Goal: Information Seeking & Learning: Find specific fact

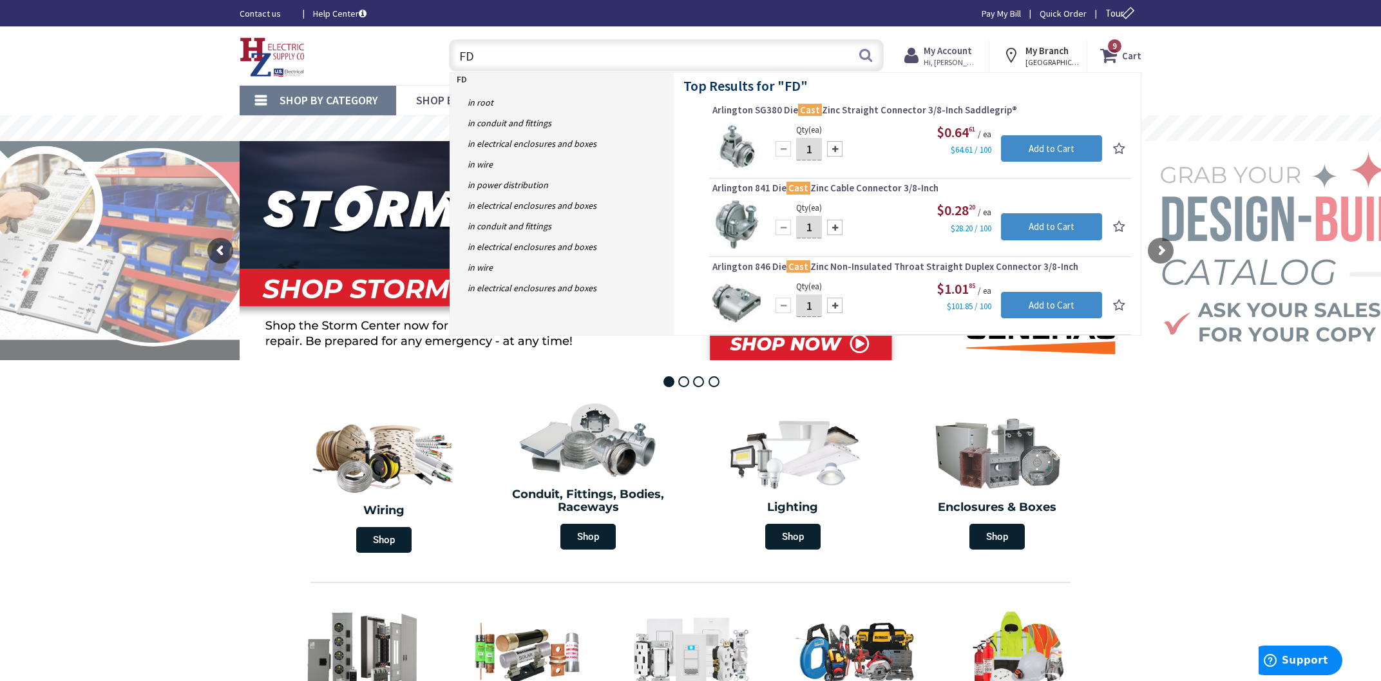
type input "F"
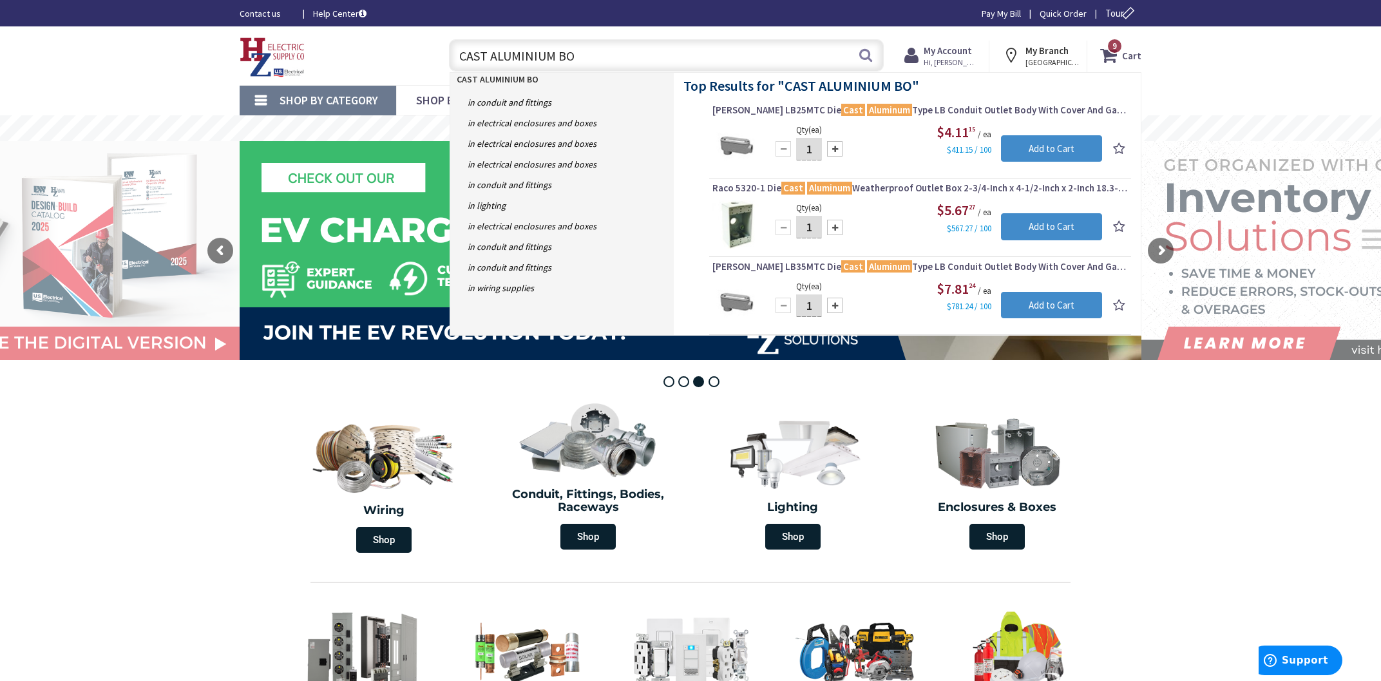
type input "CAST ALUMINIUM BOX"
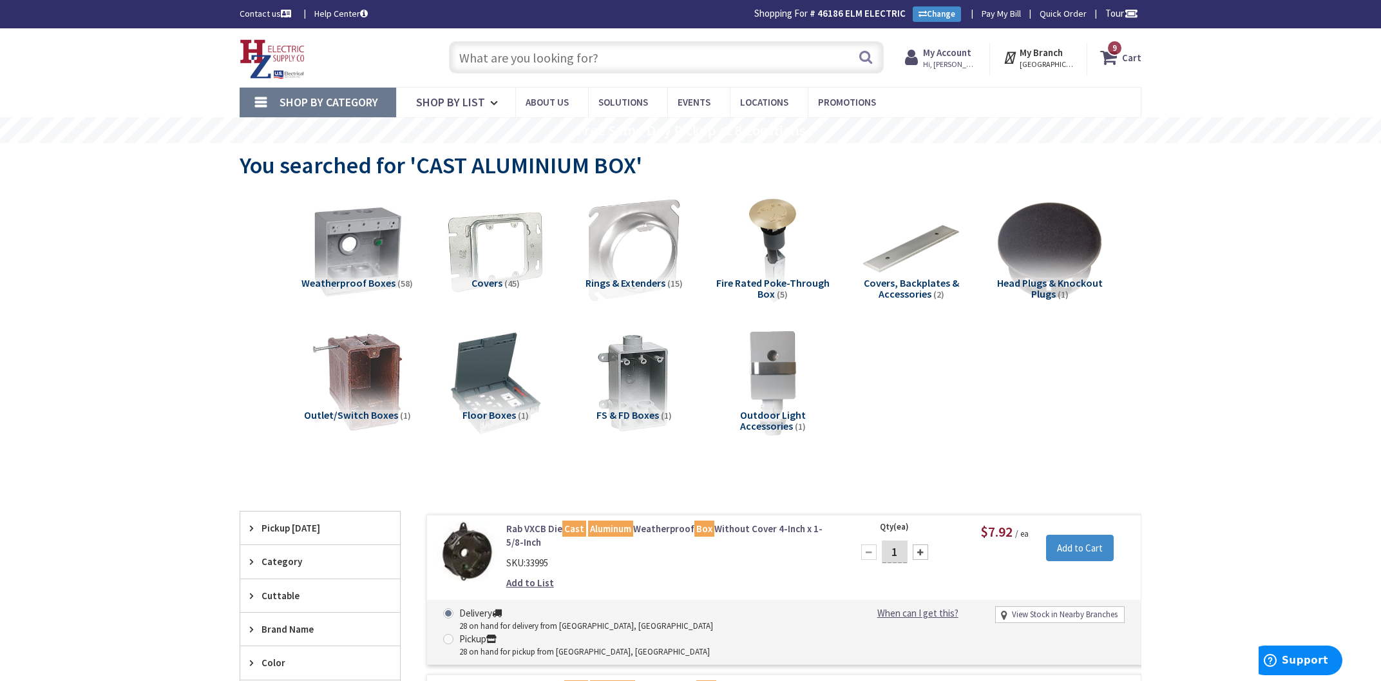
click at [504, 60] on input "text" at bounding box center [666, 57] width 435 height 32
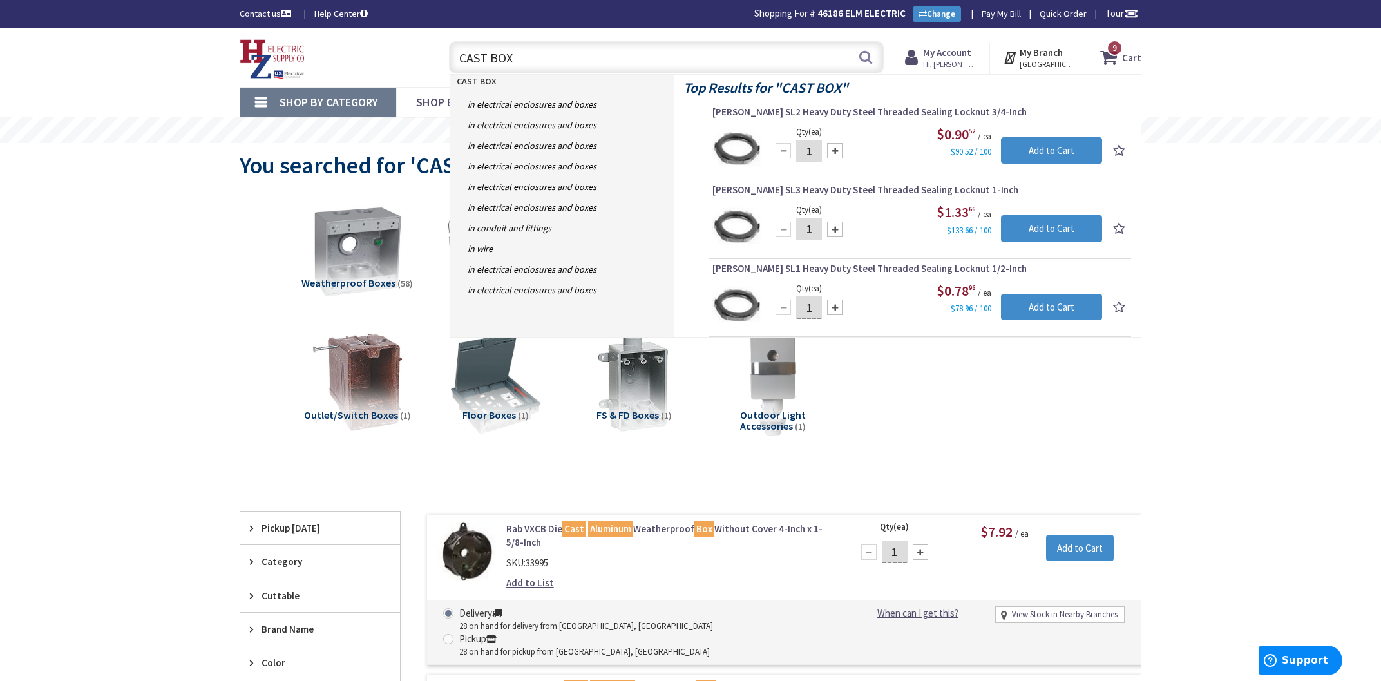
type input "CAST BOX"
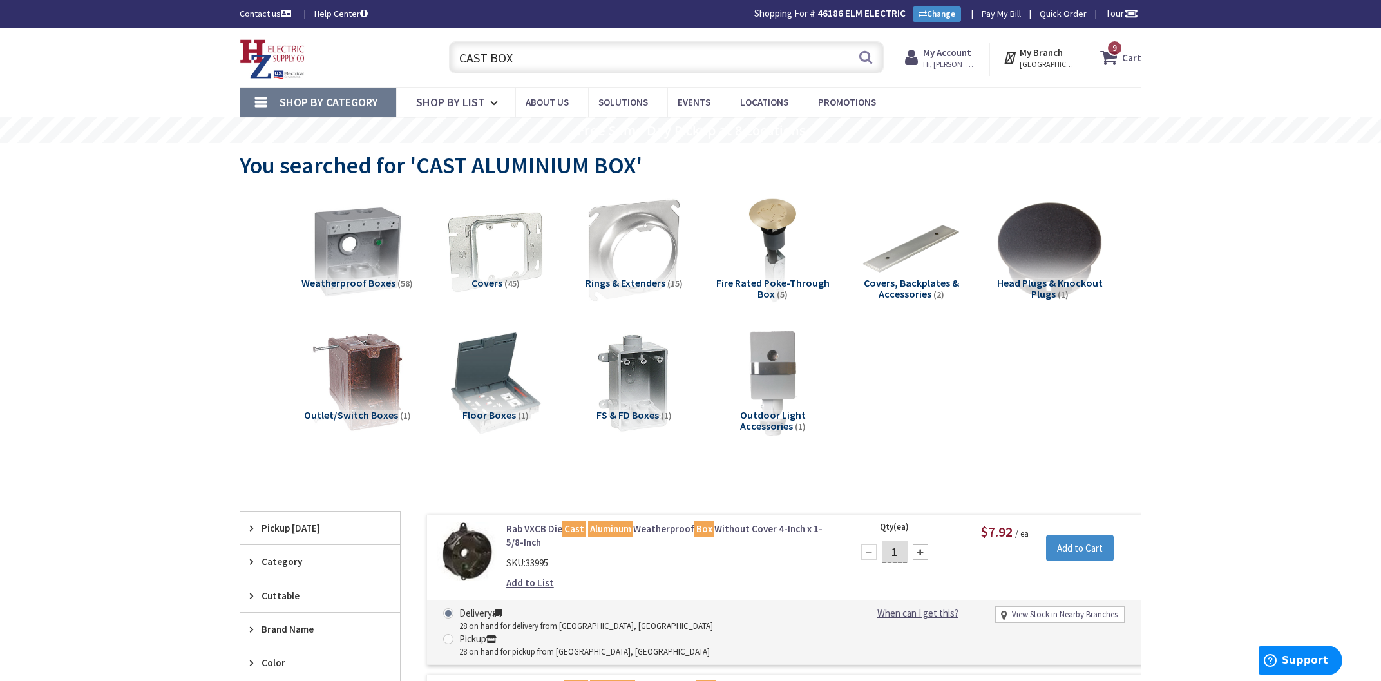
click at [291, 96] on span "Shop By Category" at bounding box center [329, 102] width 99 height 15
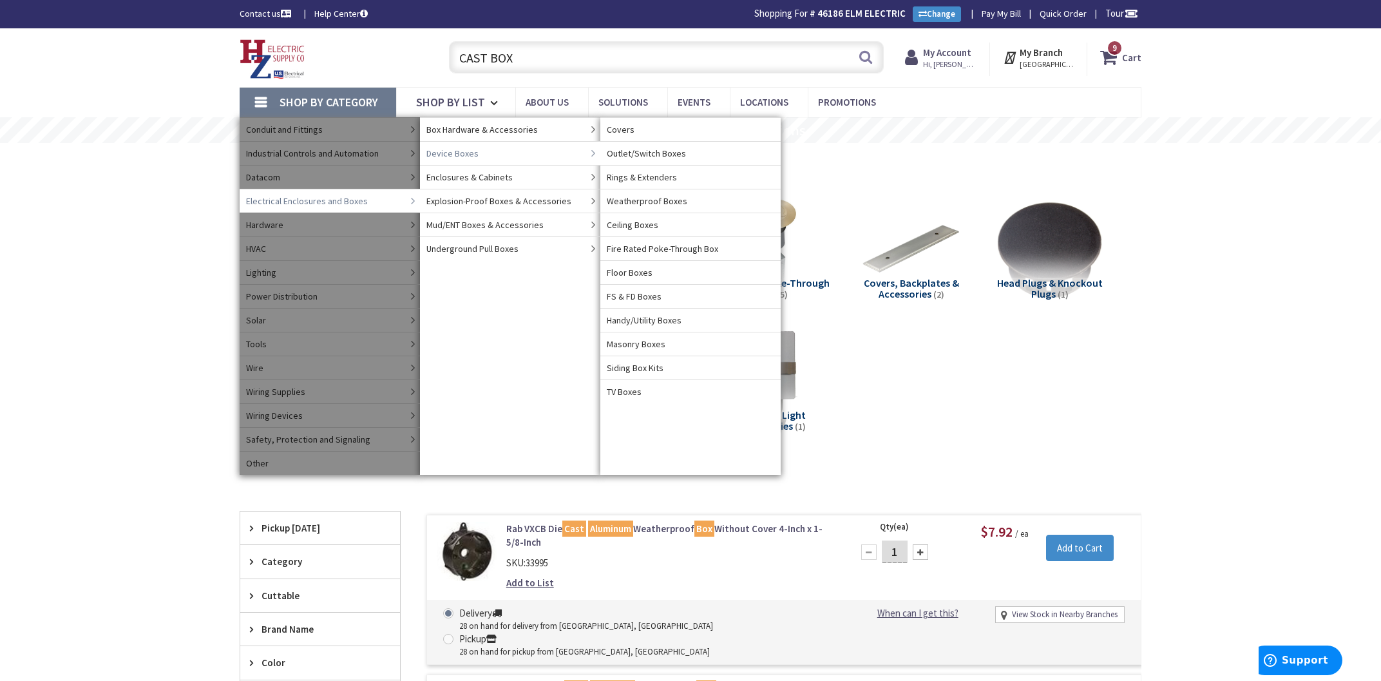
click at [464, 149] on span "Device Boxes" at bounding box center [453, 153] width 52 height 13
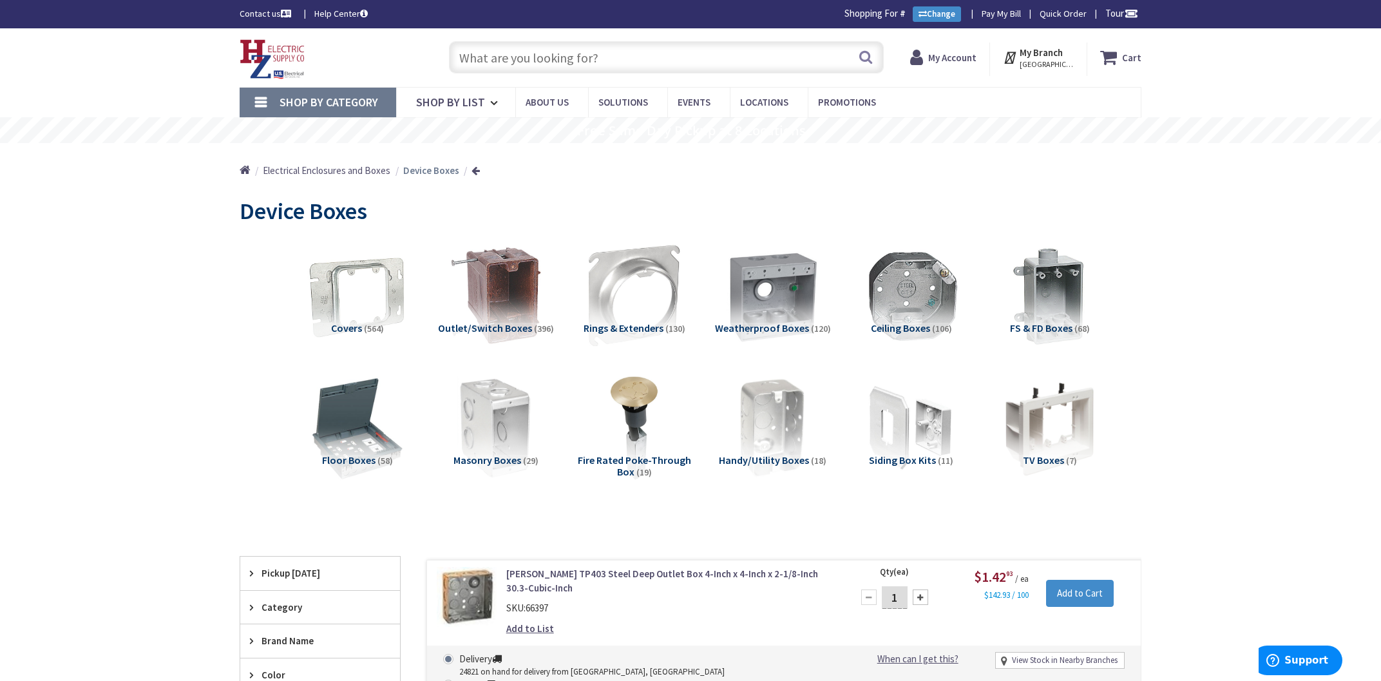
scroll to position [69, 0]
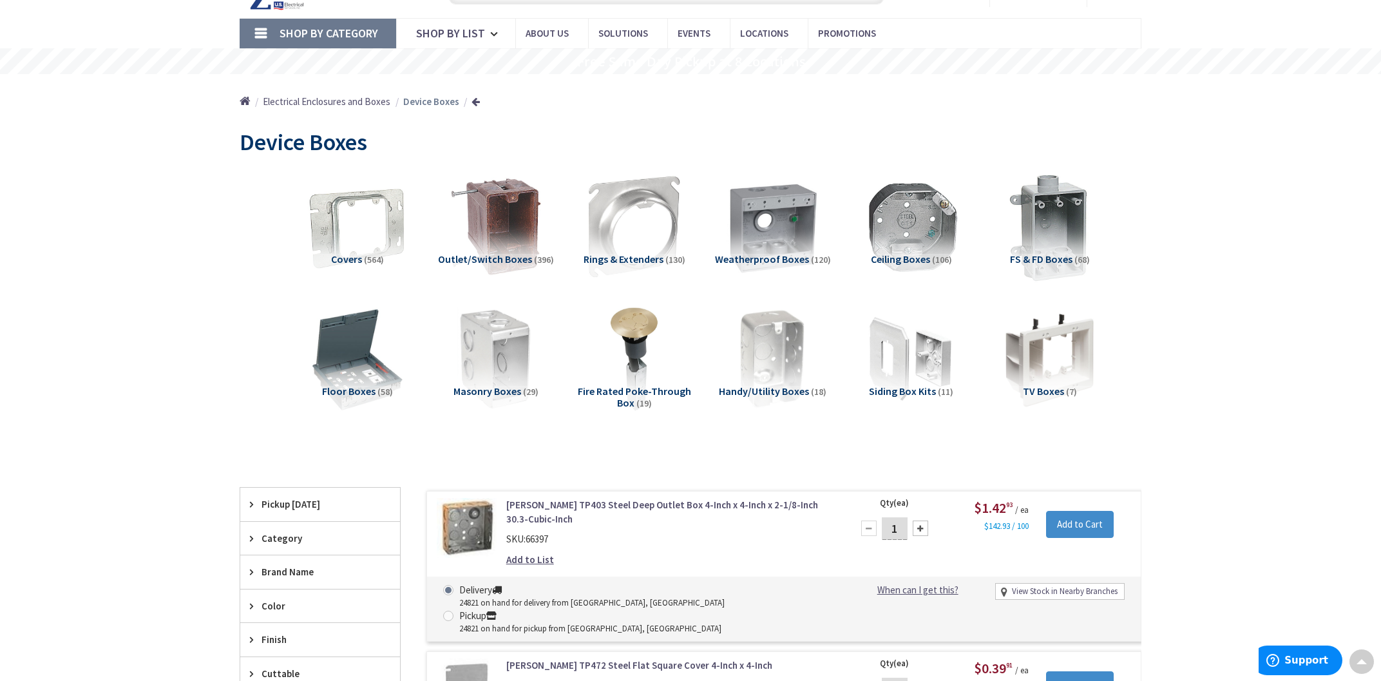
click at [1055, 234] on img at bounding box center [1050, 226] width 117 height 117
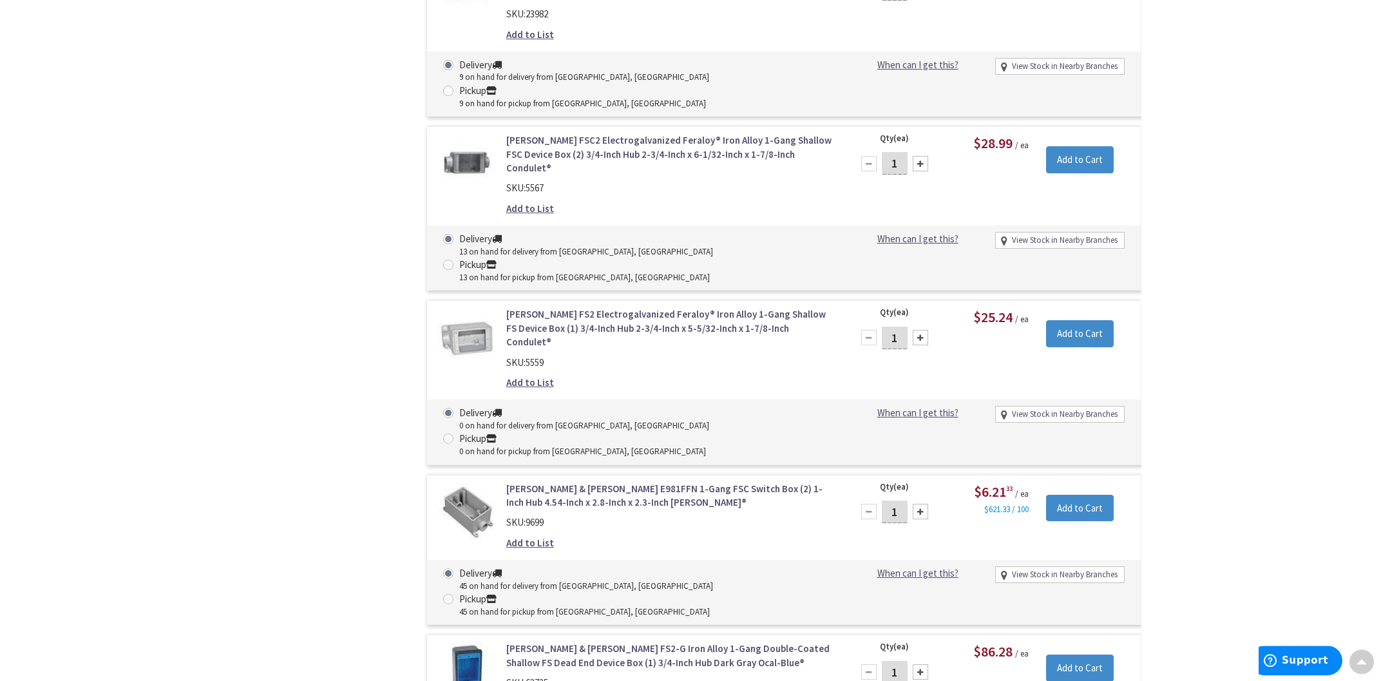
scroll to position [2722, 0]
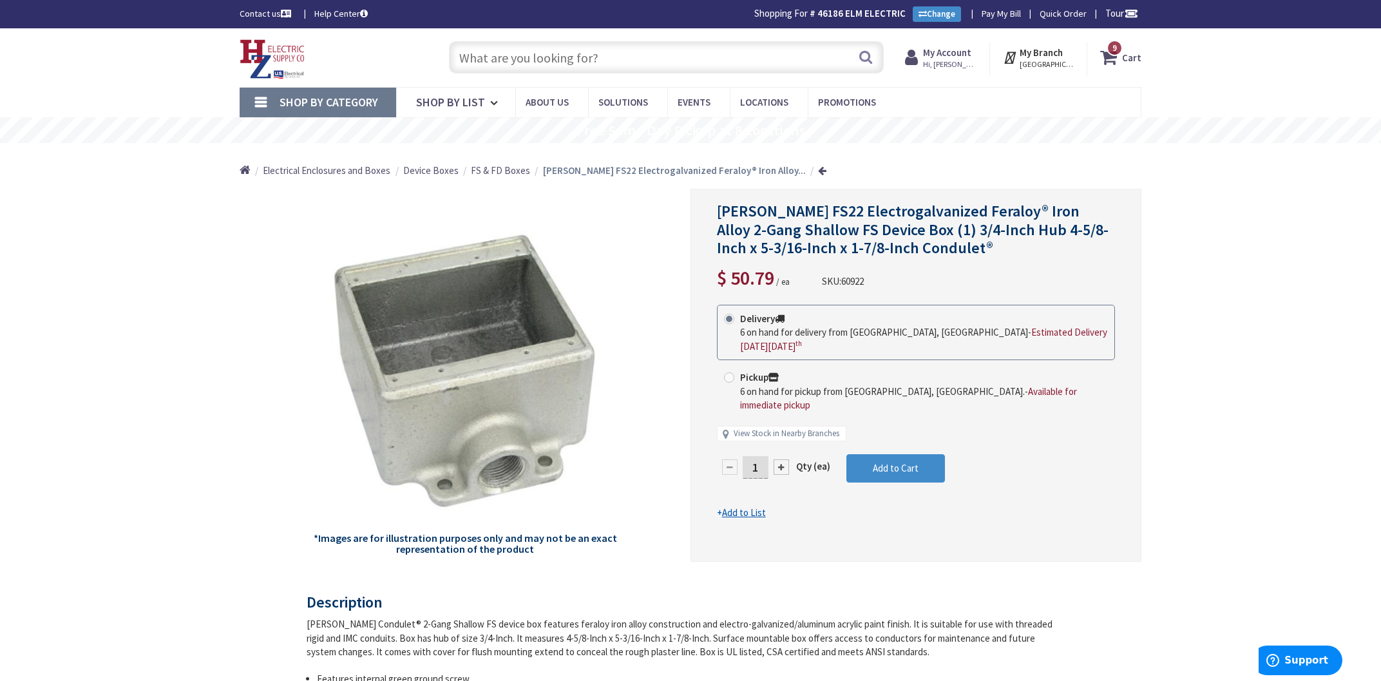
click at [594, 62] on input "text" at bounding box center [666, 57] width 435 height 32
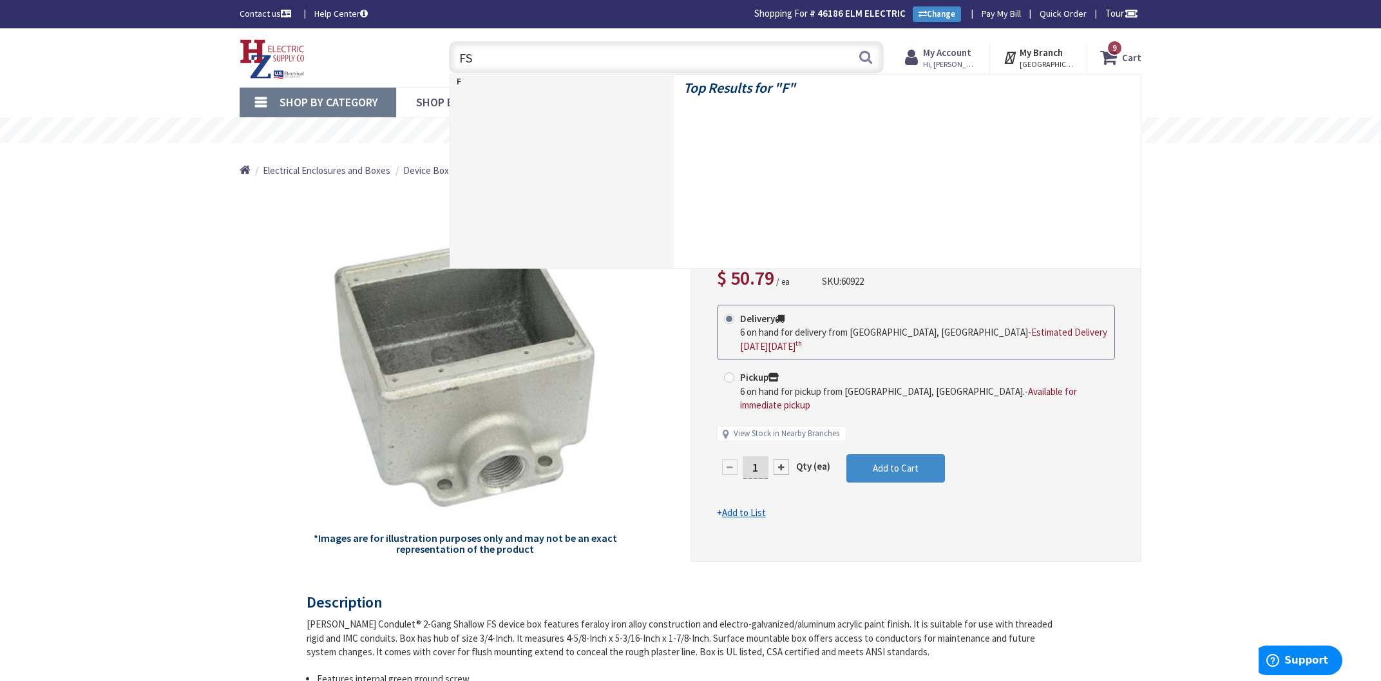
type input "FSR"
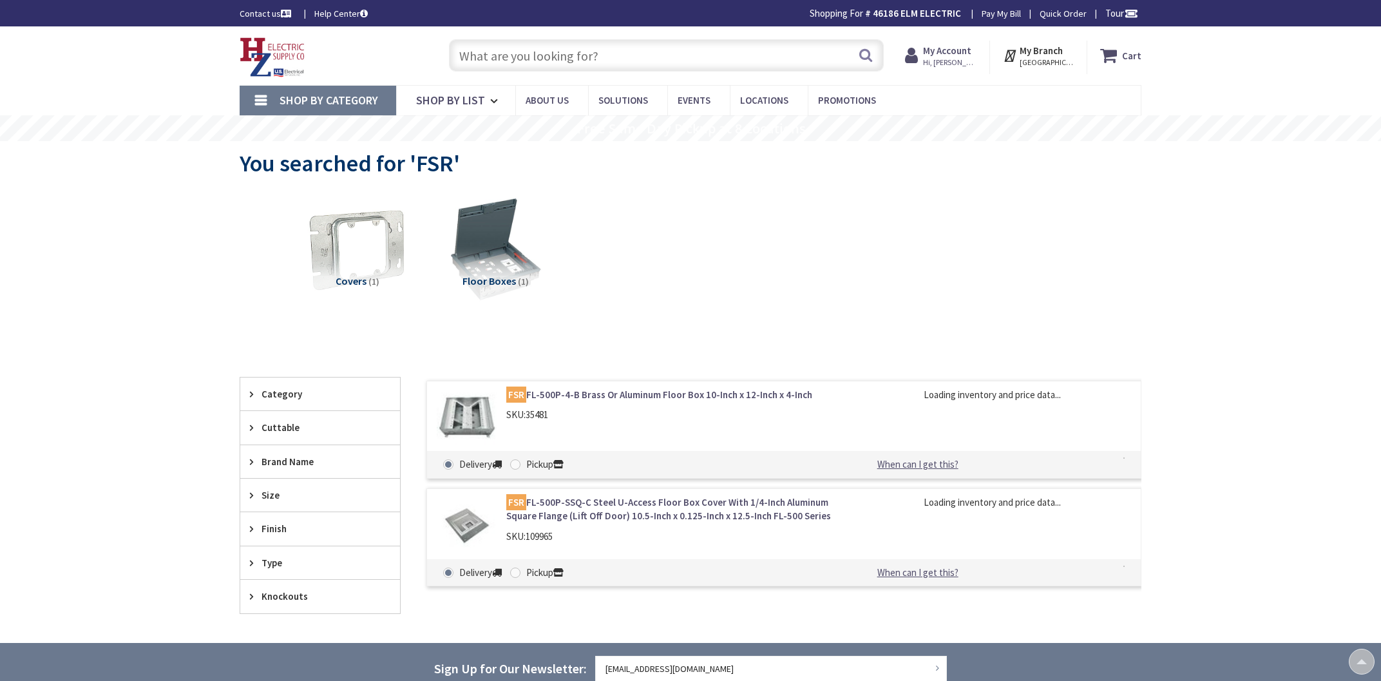
scroll to position [265, 0]
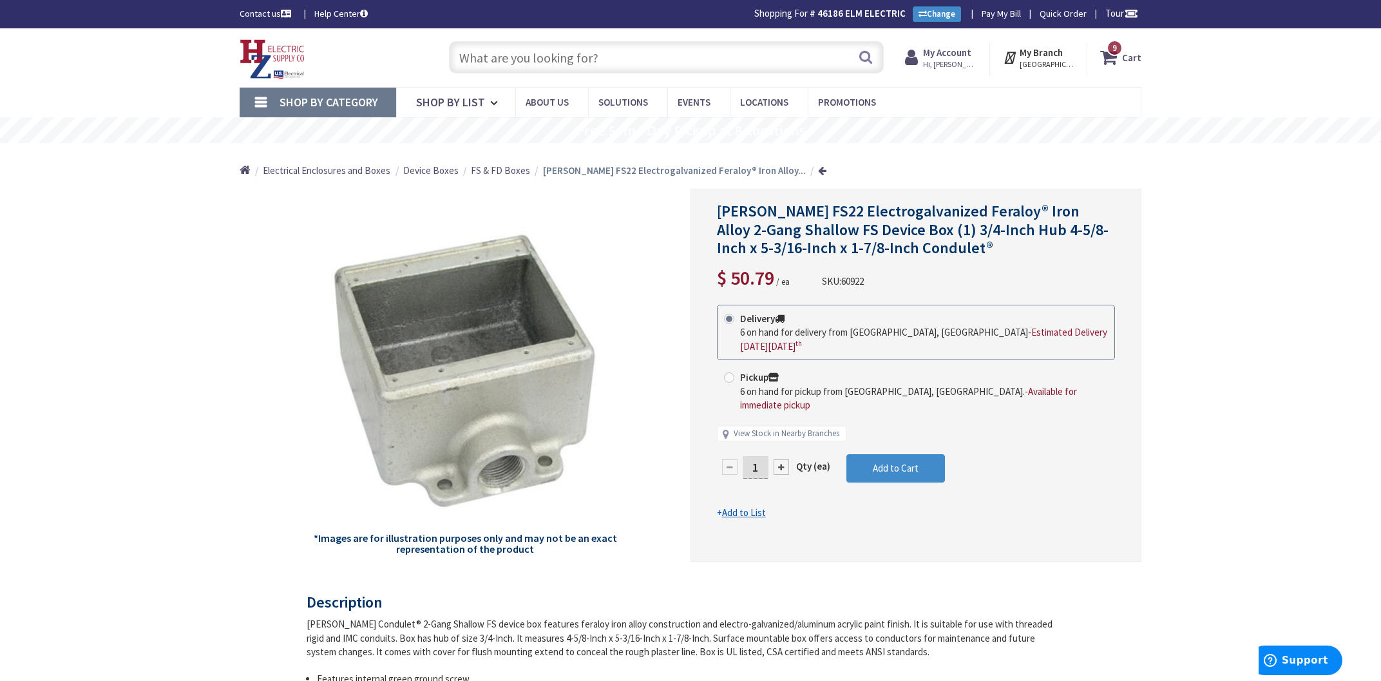
click at [561, 51] on input "text" at bounding box center [666, 57] width 435 height 32
paste input "FSL2"
type input "FSL2"
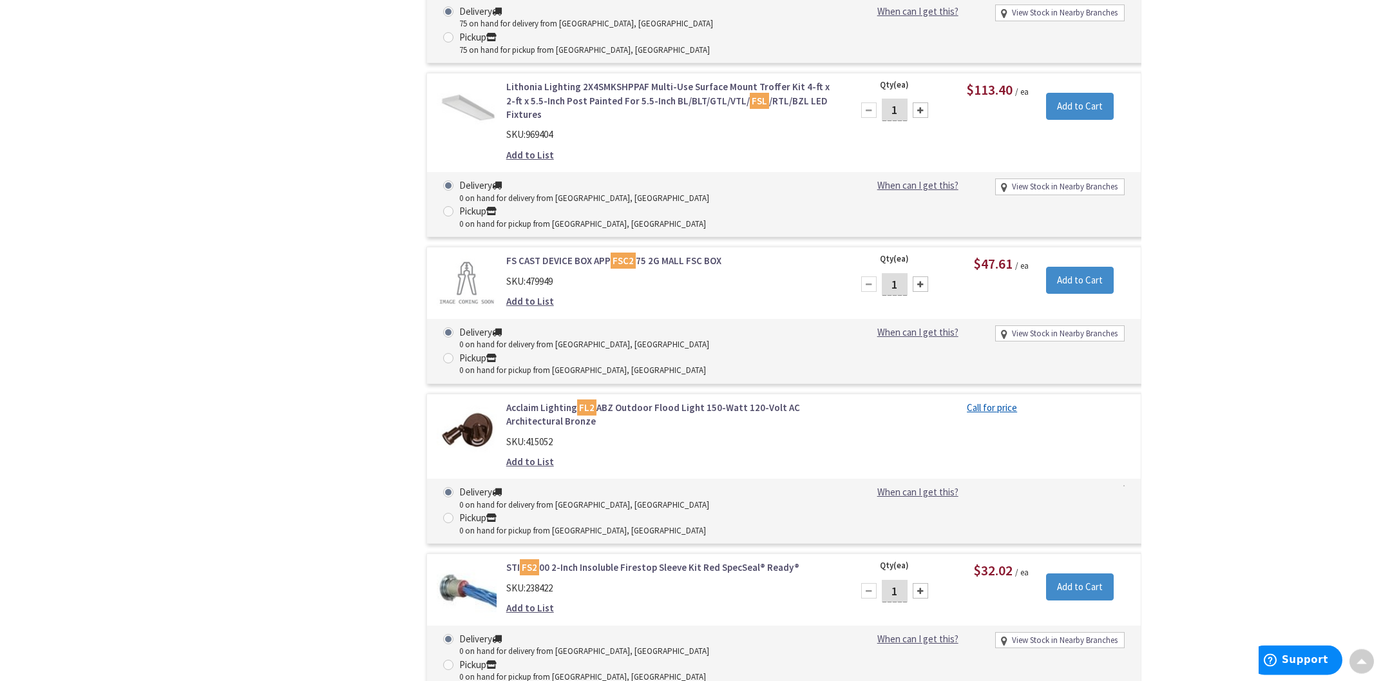
scroll to position [2486, 0]
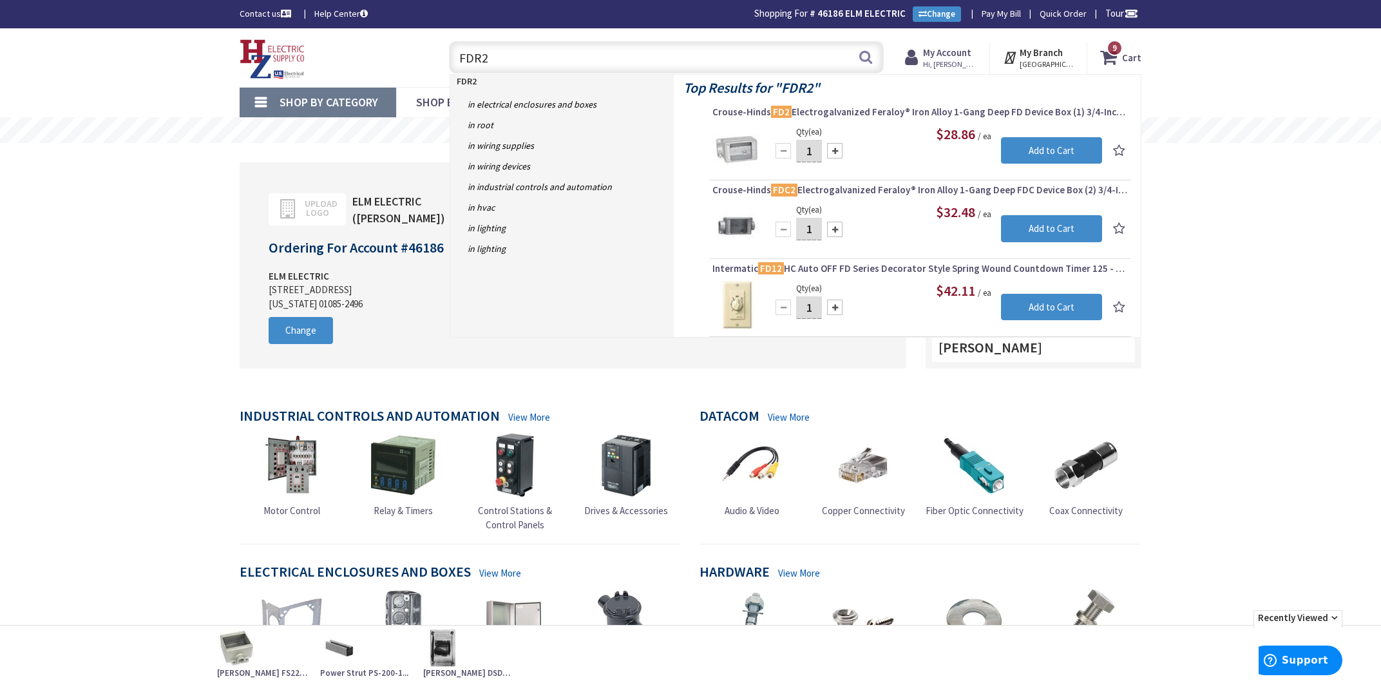
type input "FDR2"
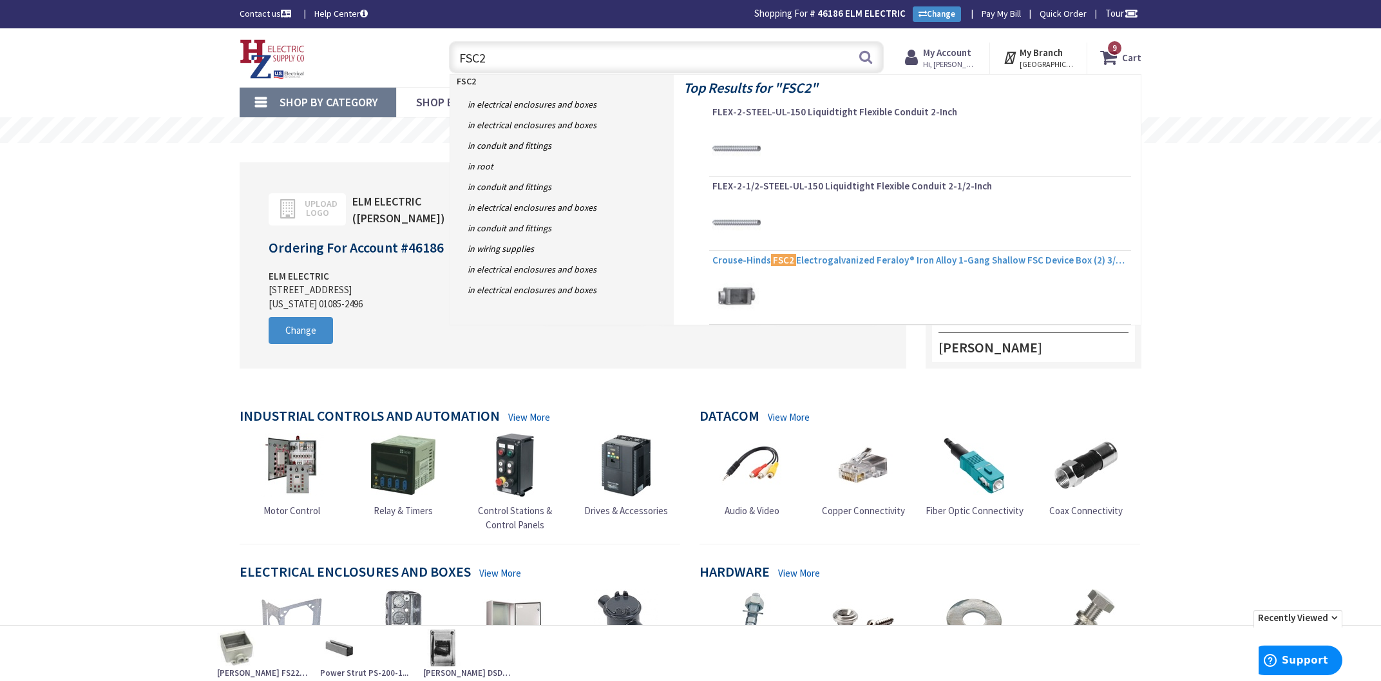
type input "FSC2"
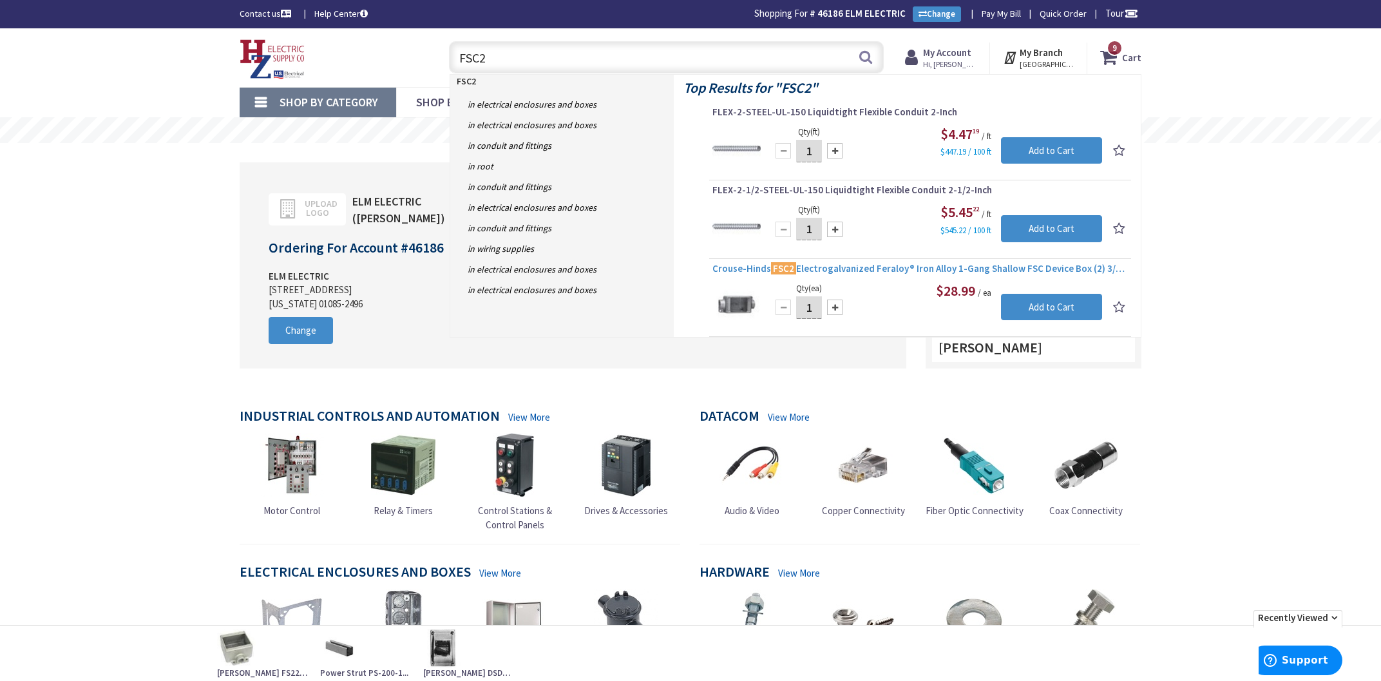
click at [948, 260] on div "Top Results for " FSC2 " FLEX-2-STEEL-UL-150 Liquidtight Flexible Conduit 2-Inc…" at bounding box center [907, 206] width 467 height 262
click at [914, 270] on span "Crouse-Hinds FSC2 Electrogalvanized Feraloy® Iron Alloy 1-Gang Shallow FSC Devi…" at bounding box center [921, 268] width 416 height 13
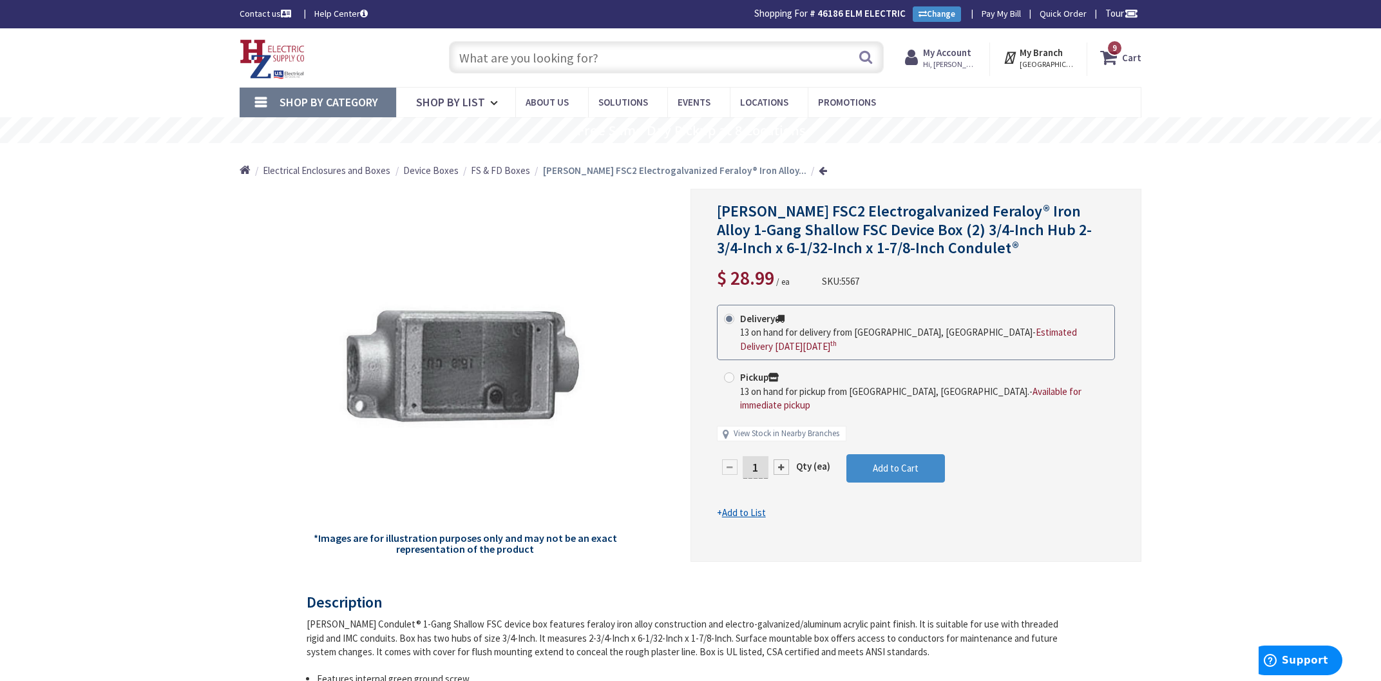
click at [598, 62] on input "text" at bounding box center [666, 57] width 435 height 32
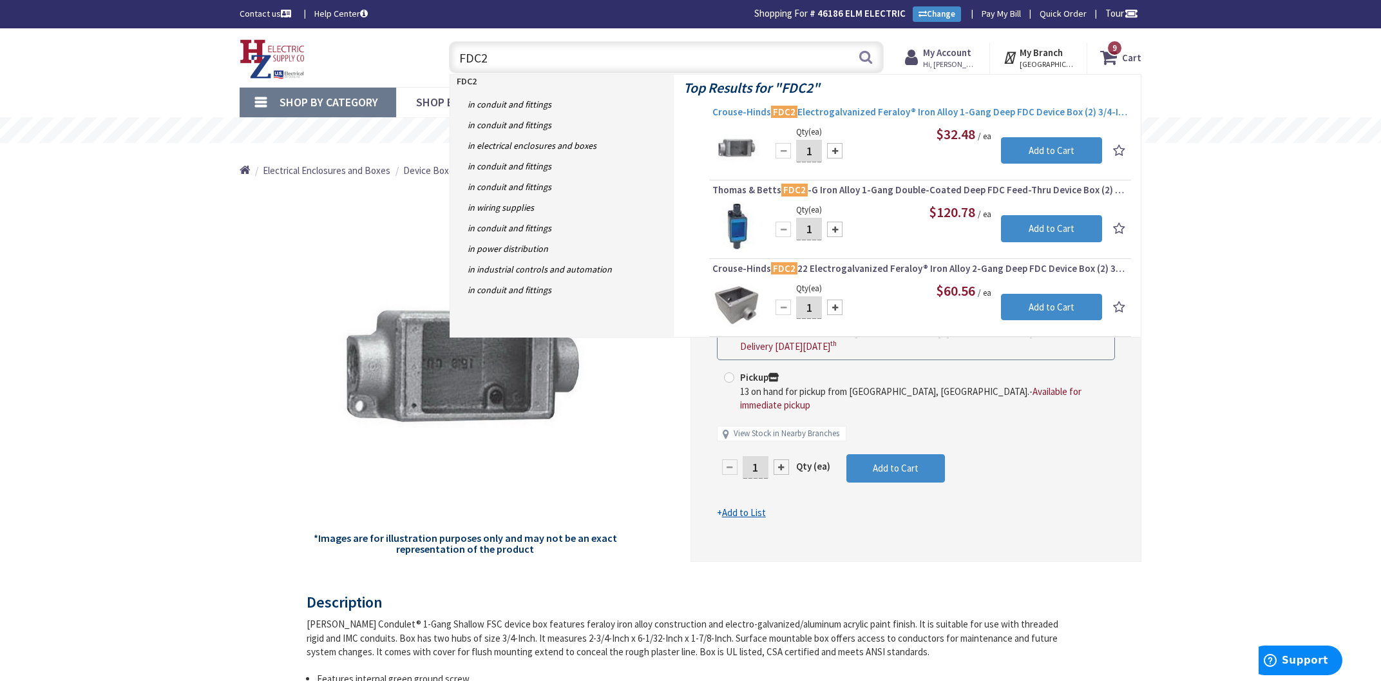
type input "FDC2"
click at [893, 113] on span "Crouse-Hinds FDC2 Electrogalvanized Feraloy® Iron Alloy 1-Gang Deep FDC Device …" at bounding box center [921, 112] width 416 height 13
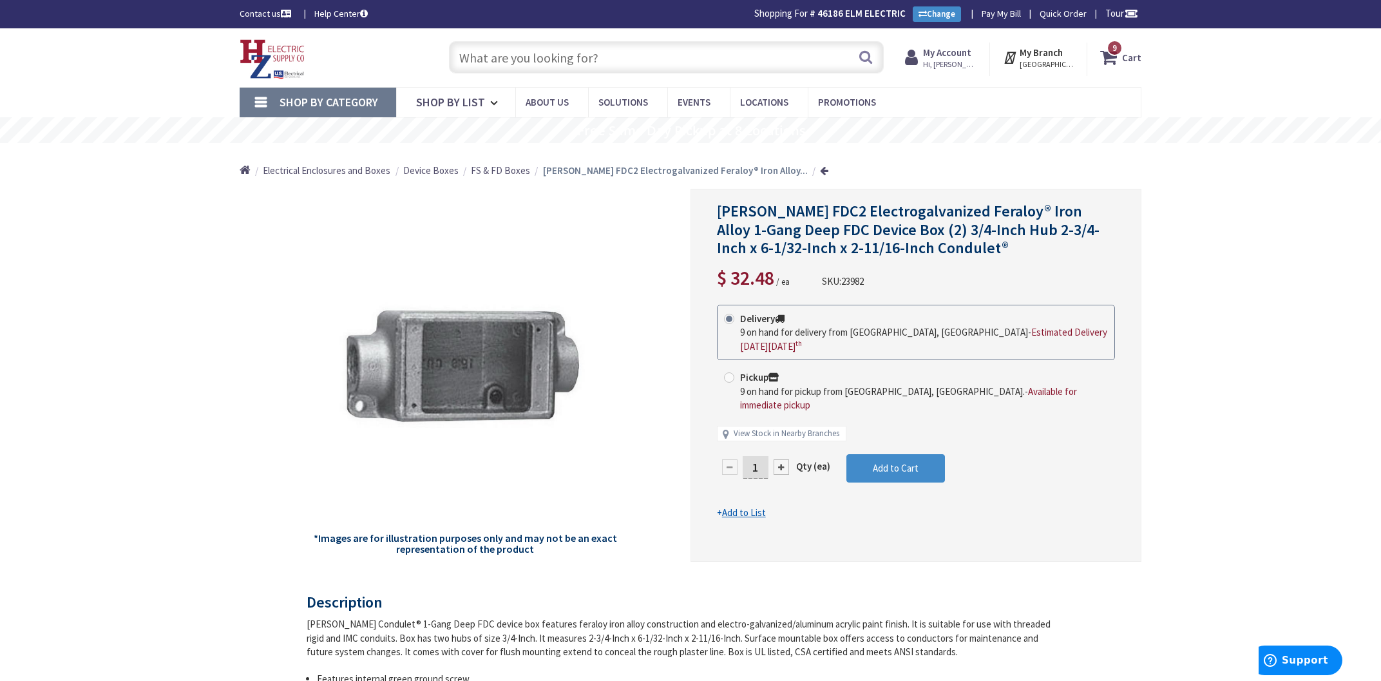
click at [587, 61] on input "text" at bounding box center [666, 57] width 435 height 32
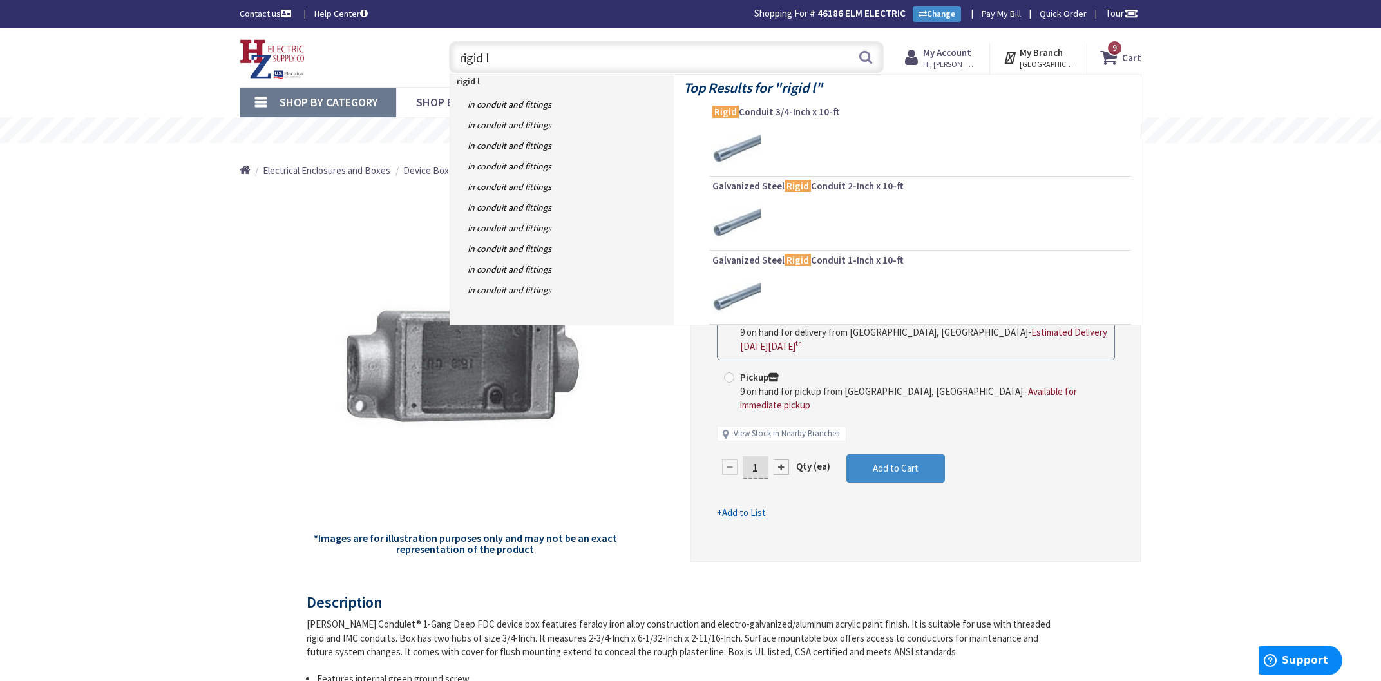
type input "rigid lr"
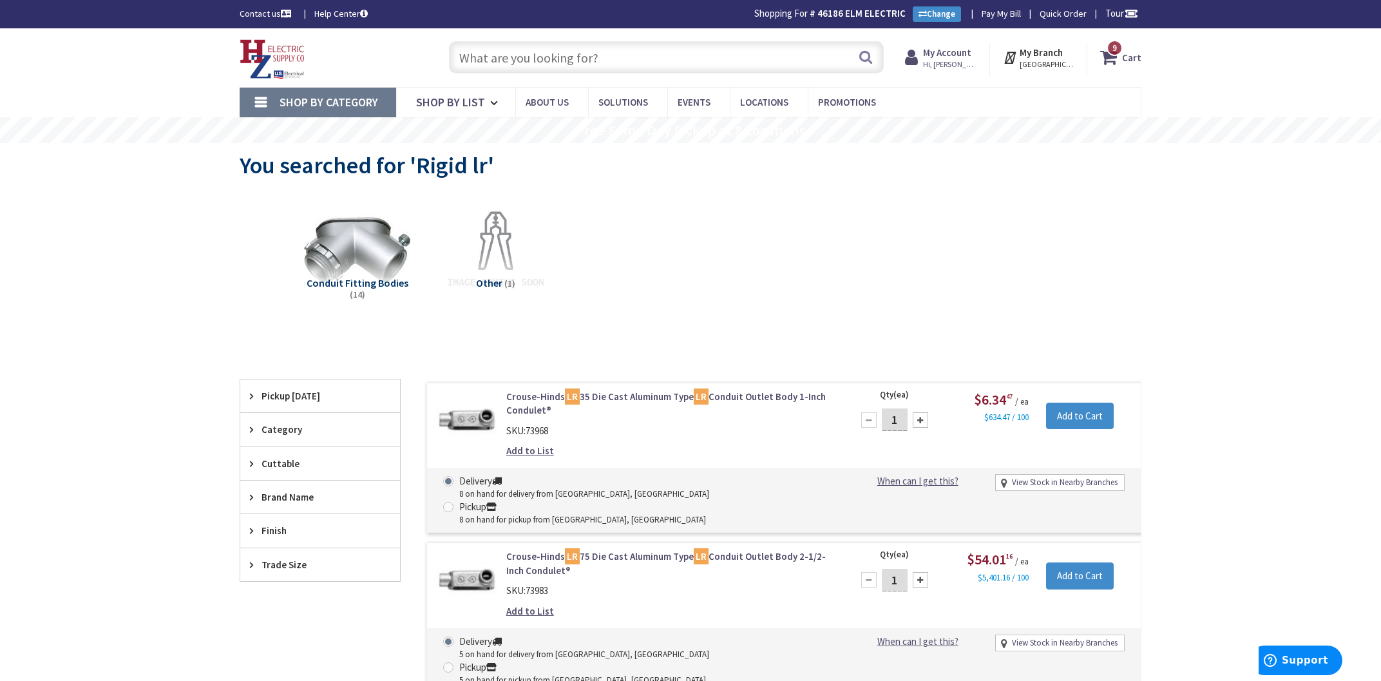
click at [612, 59] on input "text" at bounding box center [666, 57] width 435 height 32
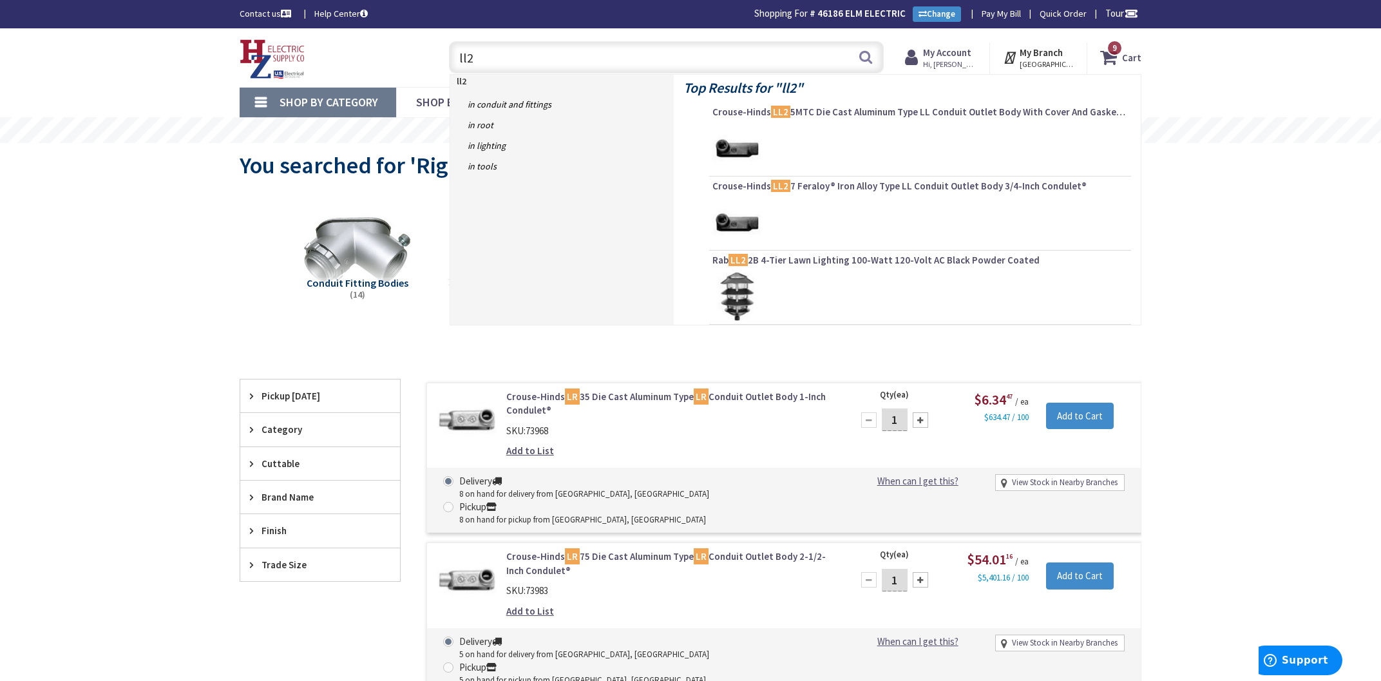
type input "ll25"
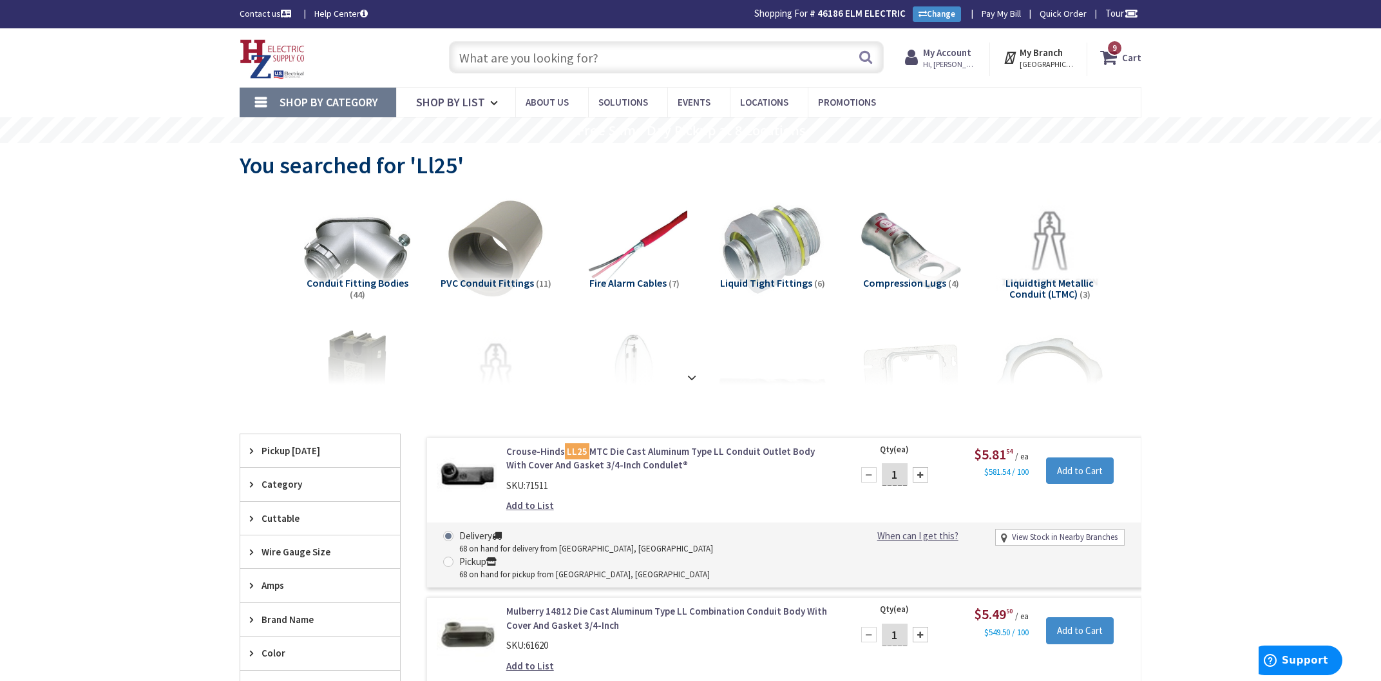
click at [630, 62] on input "text" at bounding box center [666, 57] width 435 height 32
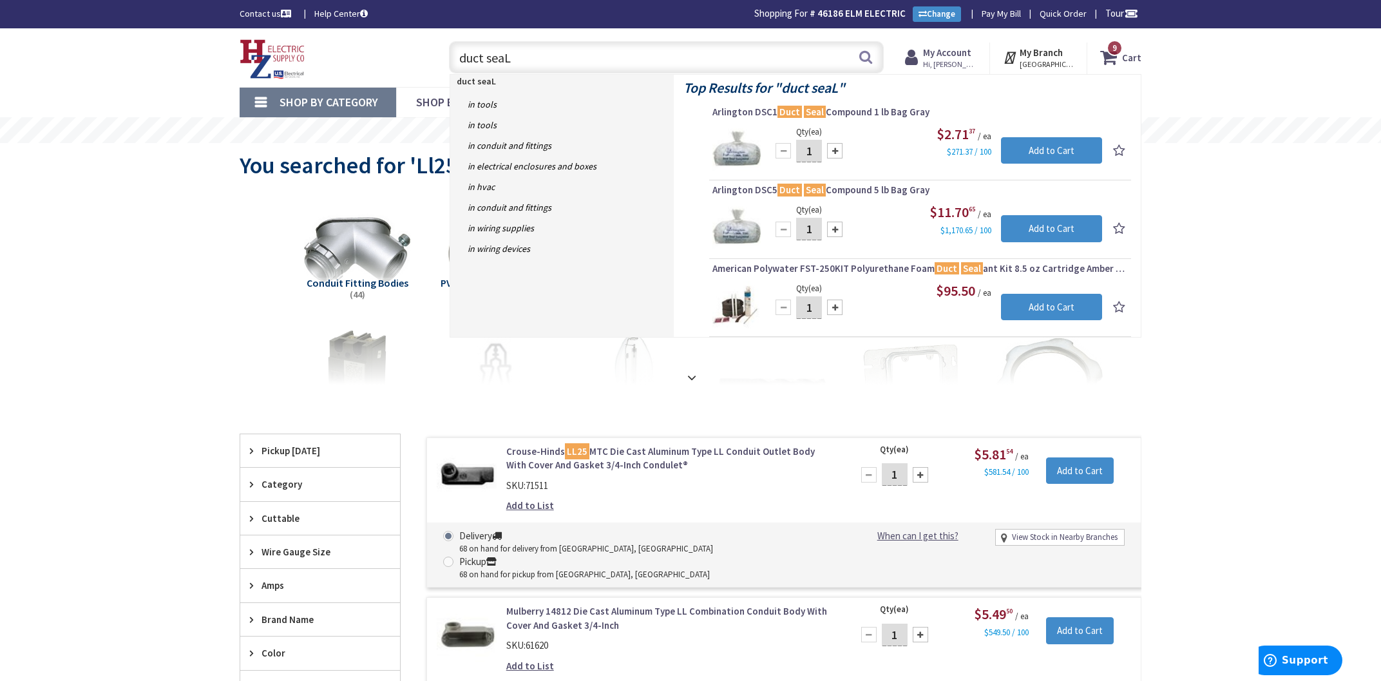
click at [695, 57] on input "duct seaL" at bounding box center [666, 57] width 435 height 32
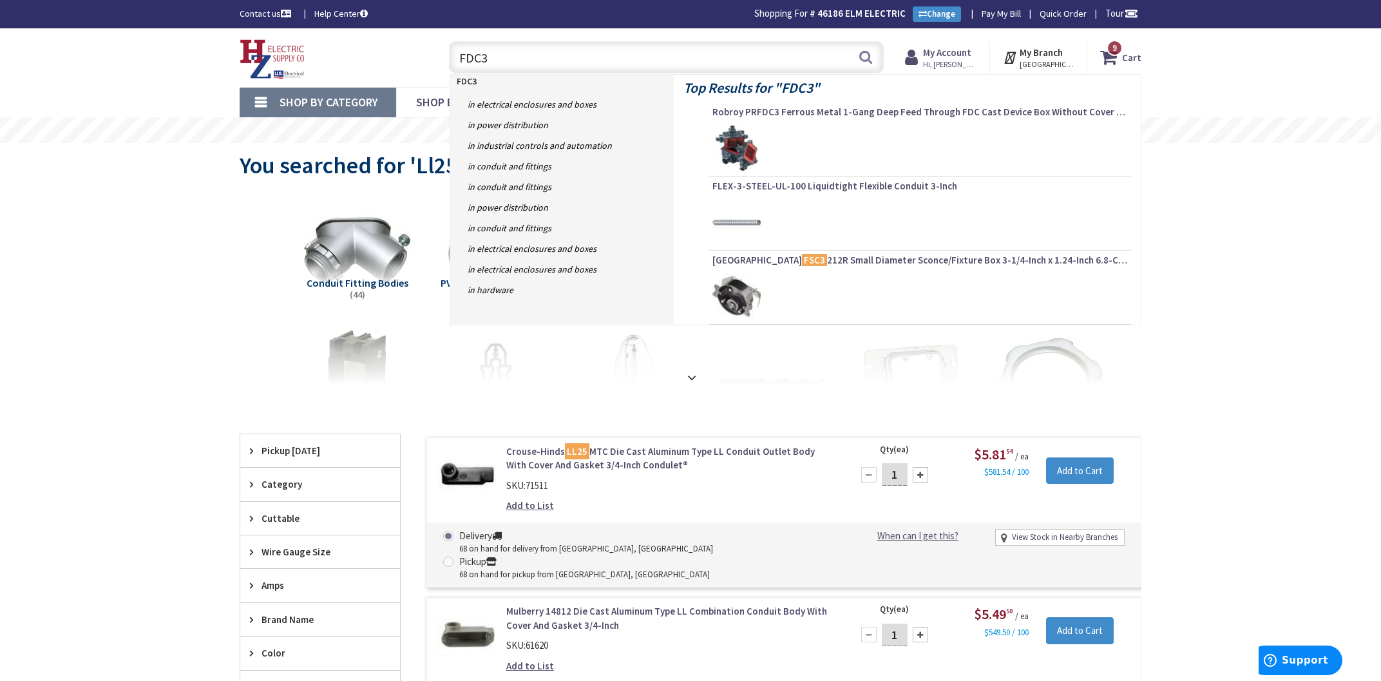
type input "FDC"
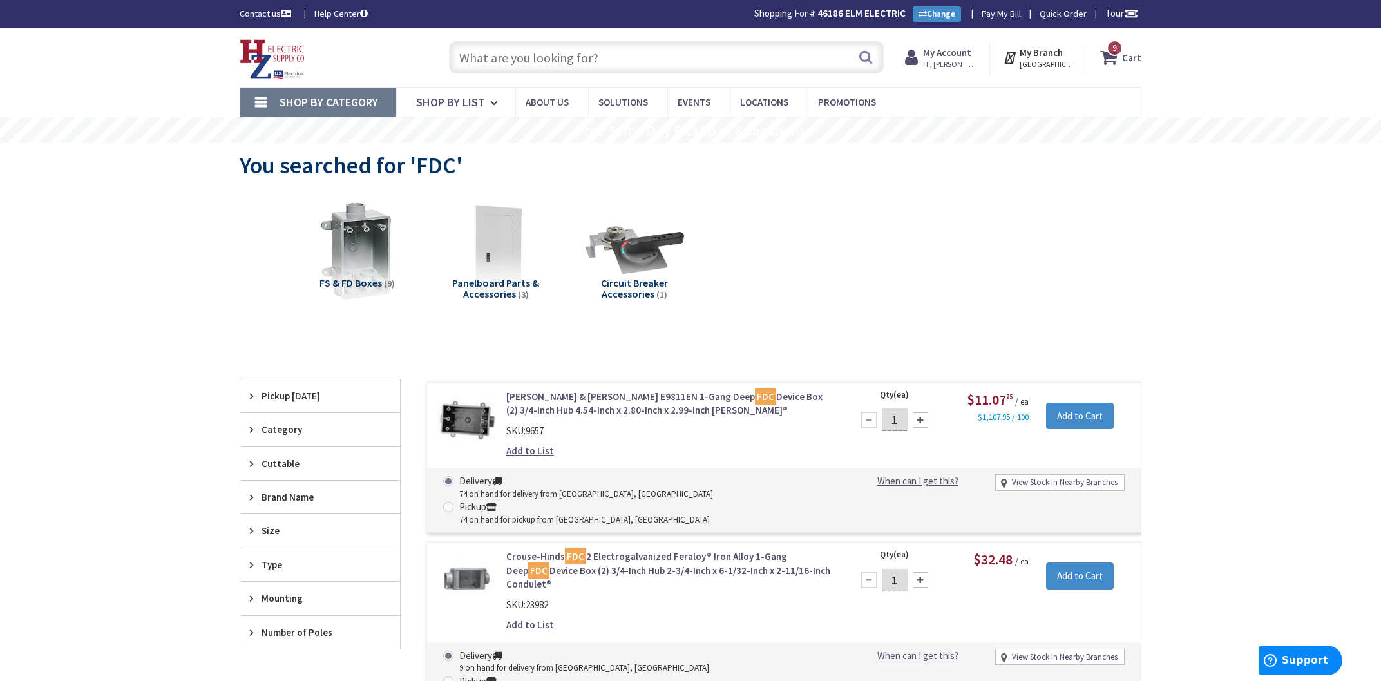
click at [614, 50] on input "text" at bounding box center [666, 57] width 435 height 32
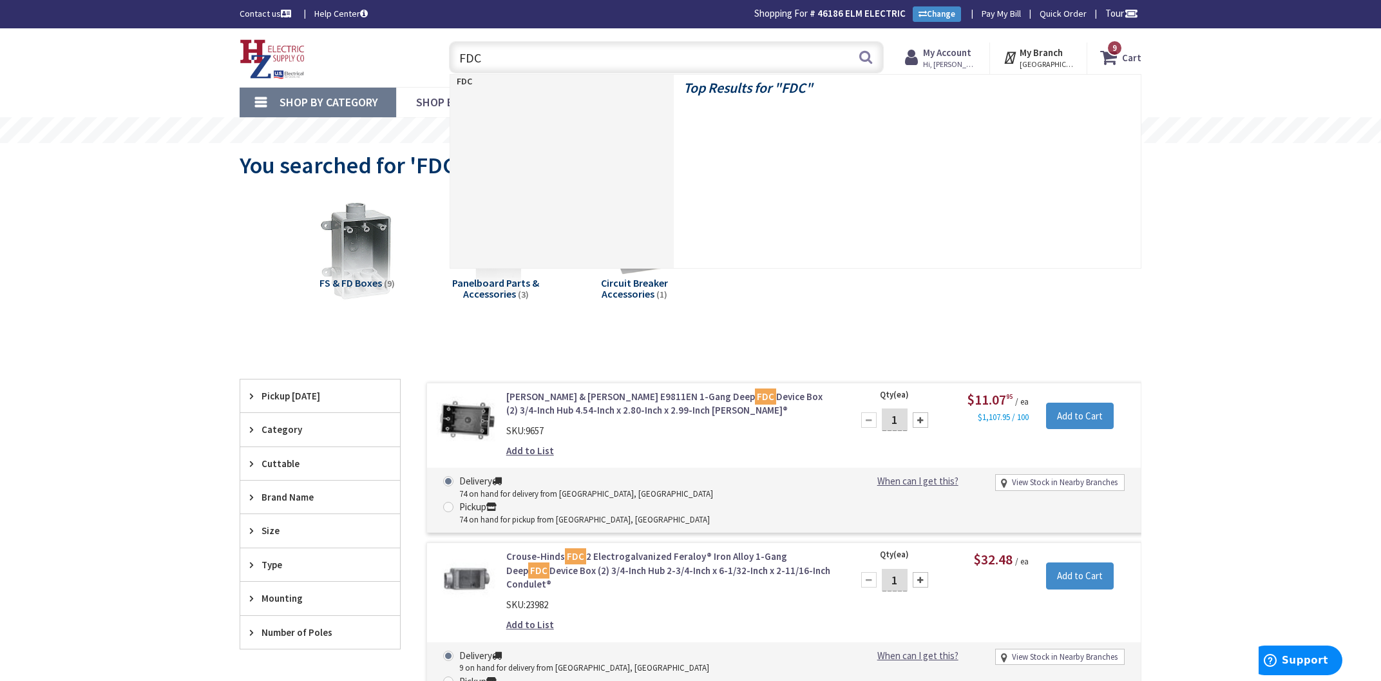
type input "FDC3"
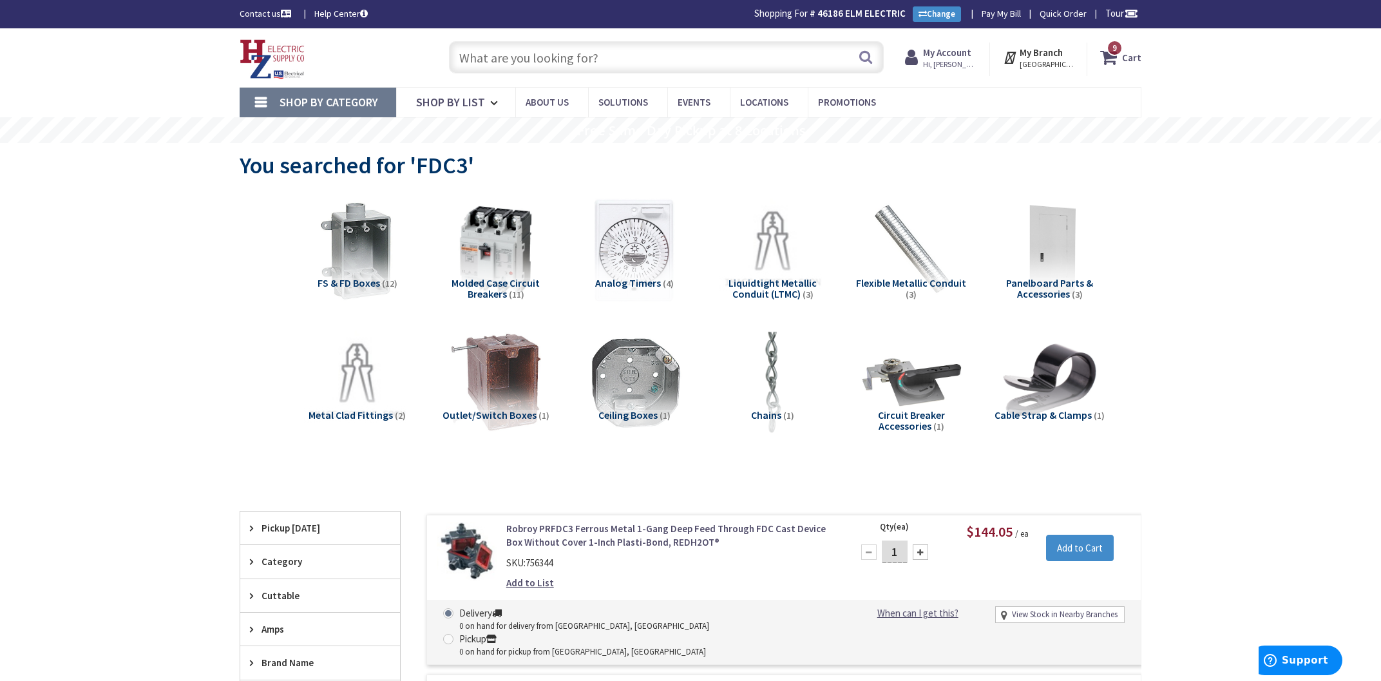
click at [578, 59] on input "text" at bounding box center [666, 57] width 435 height 32
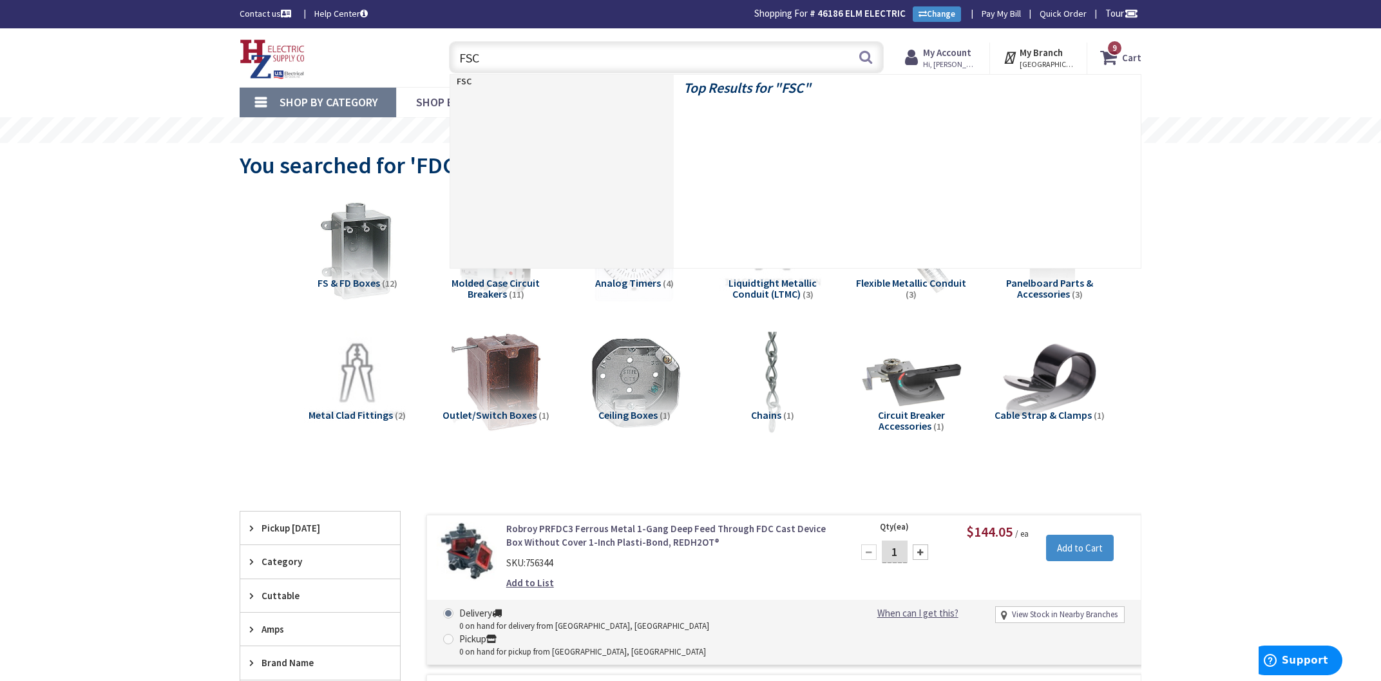
type input "FSC3"
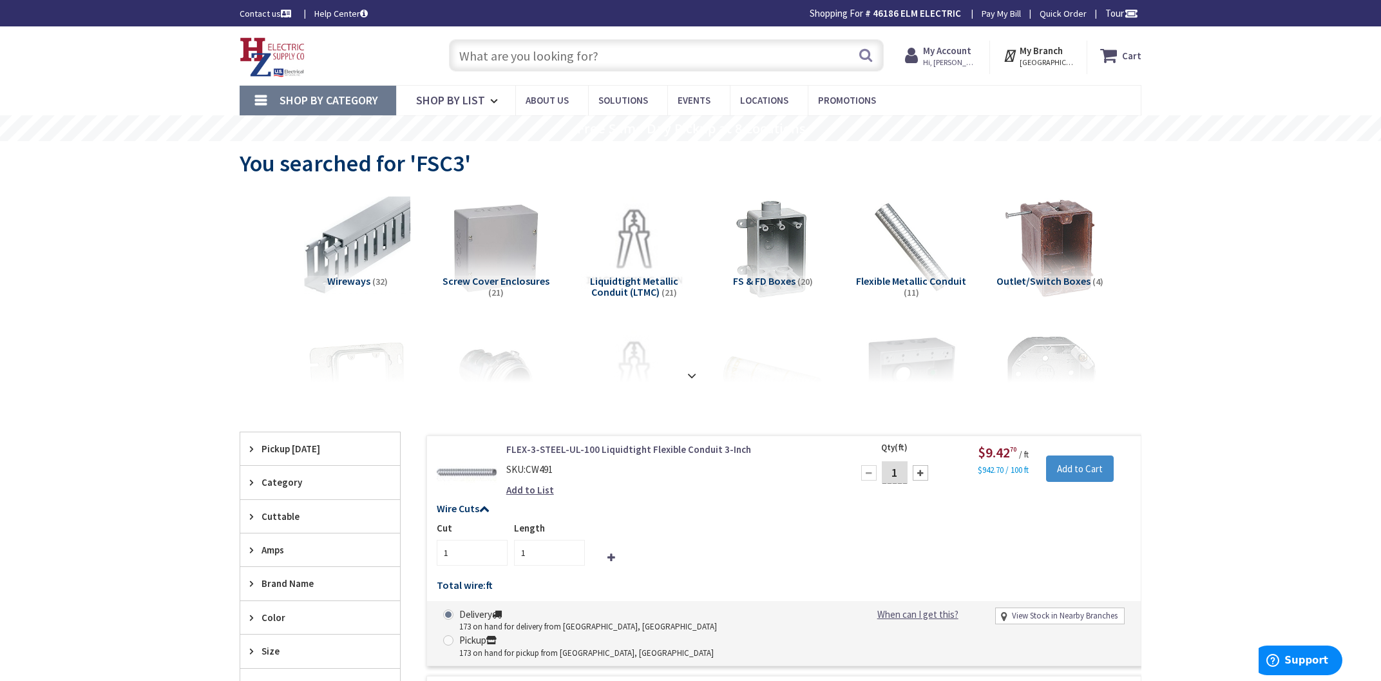
click at [495, 54] on input "text" at bounding box center [666, 55] width 435 height 32
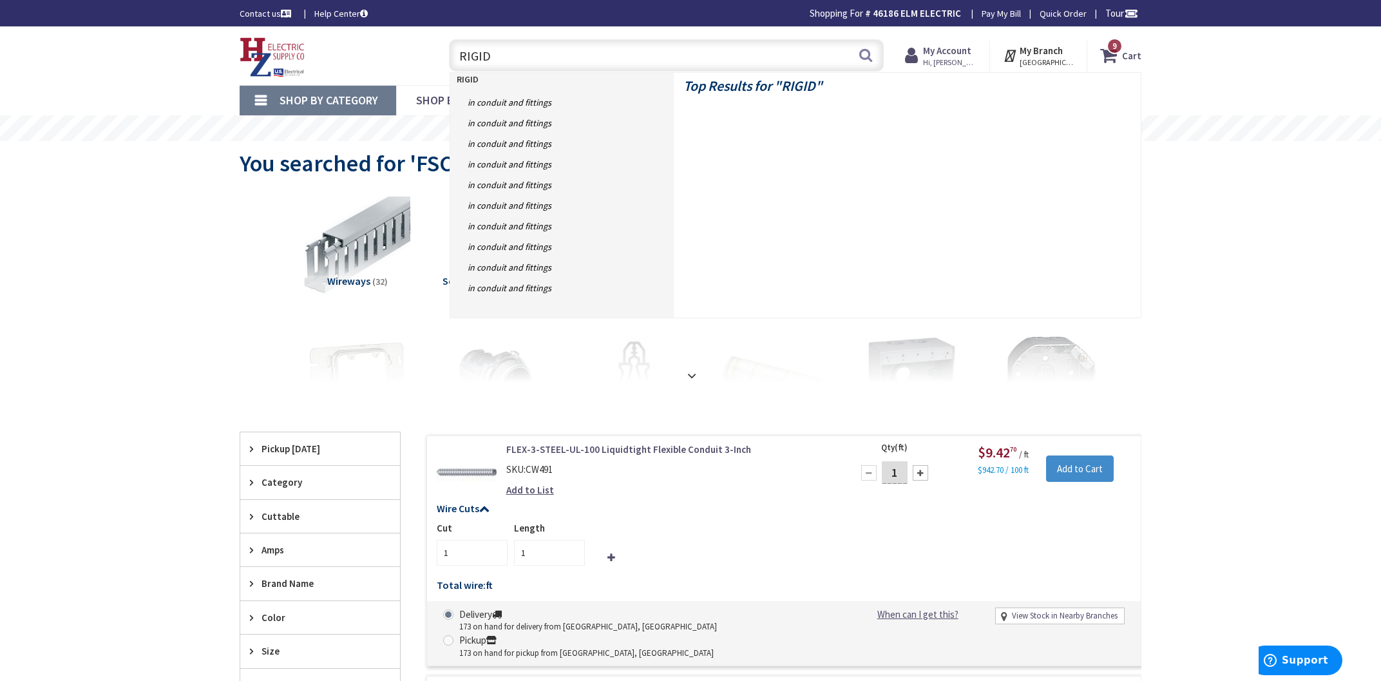
type input "RIGID C"
